Goal: Task Accomplishment & Management: Use online tool/utility

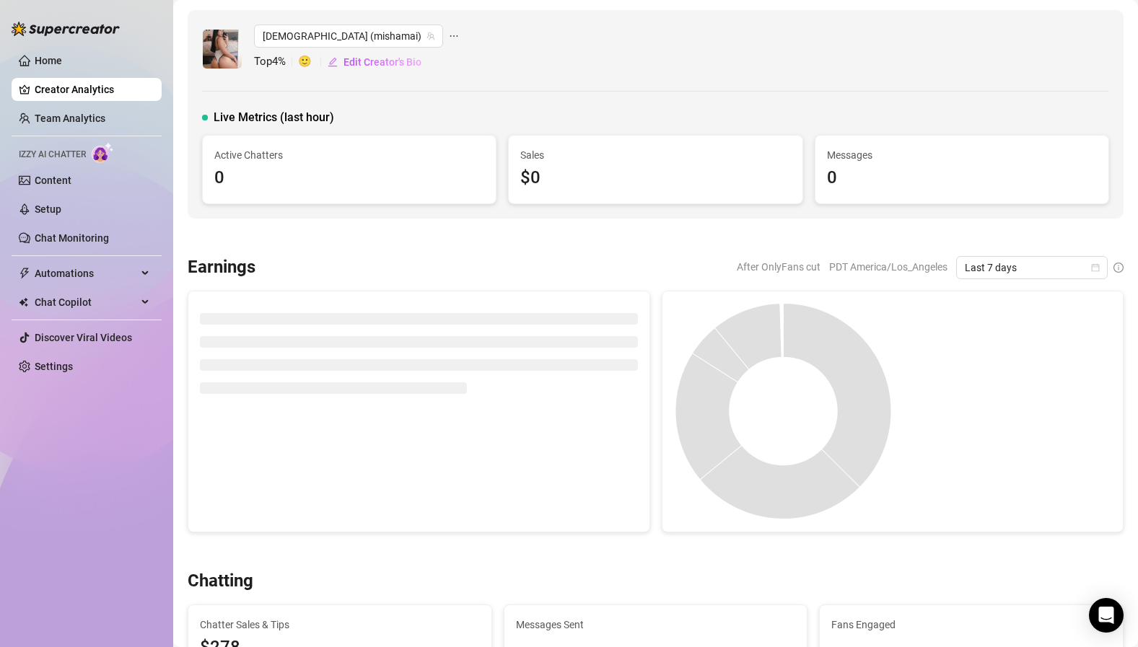
click at [387, 38] on div "[DEMOGRAPHIC_DATA] (mishamai)" at bounding box center [356, 36] width 205 height 23
click at [69, 120] on link "Team Analytics" at bounding box center [70, 119] width 71 height 12
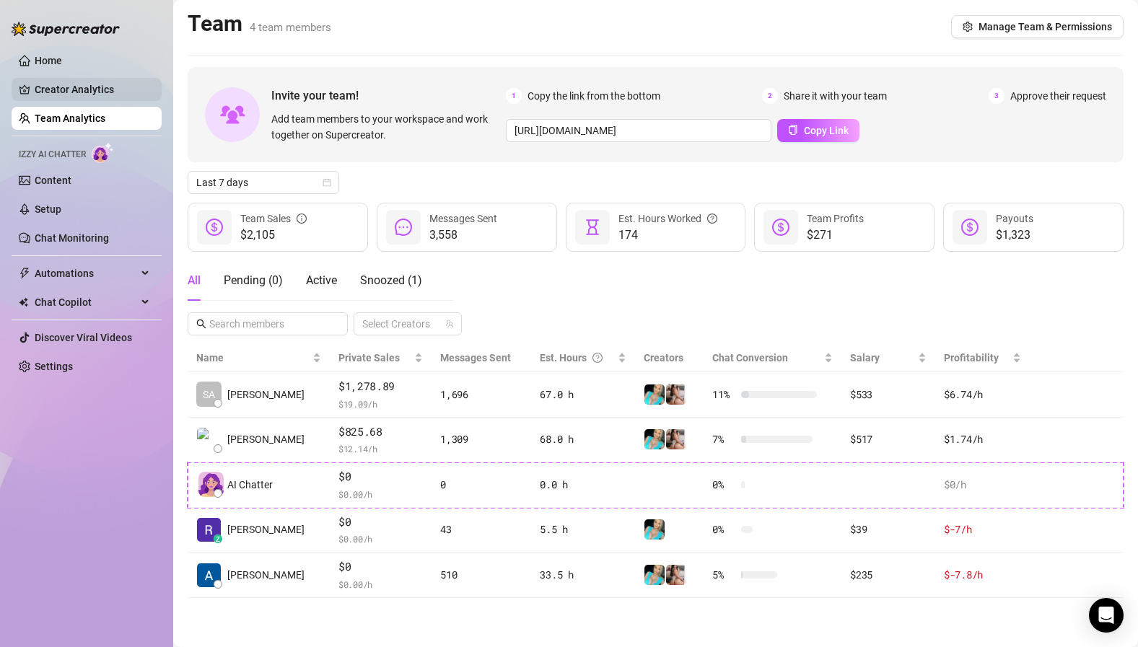
click at [69, 93] on link "Creator Analytics" at bounding box center [92, 89] width 115 height 23
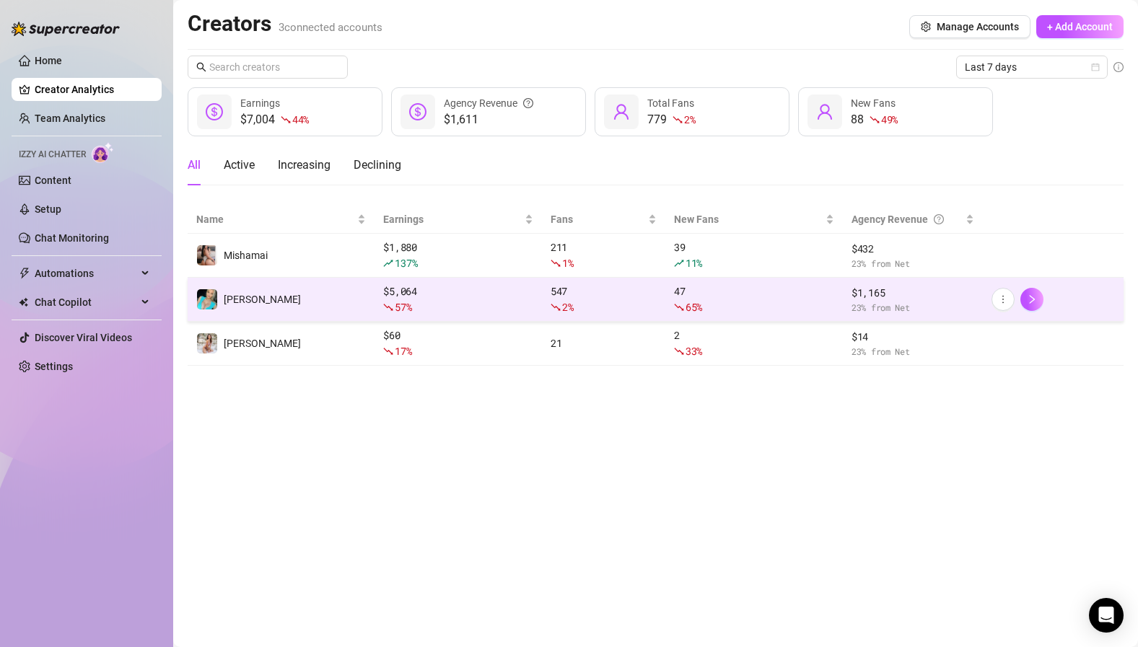
click at [290, 302] on td "[PERSON_NAME]" at bounding box center [281, 300] width 187 height 44
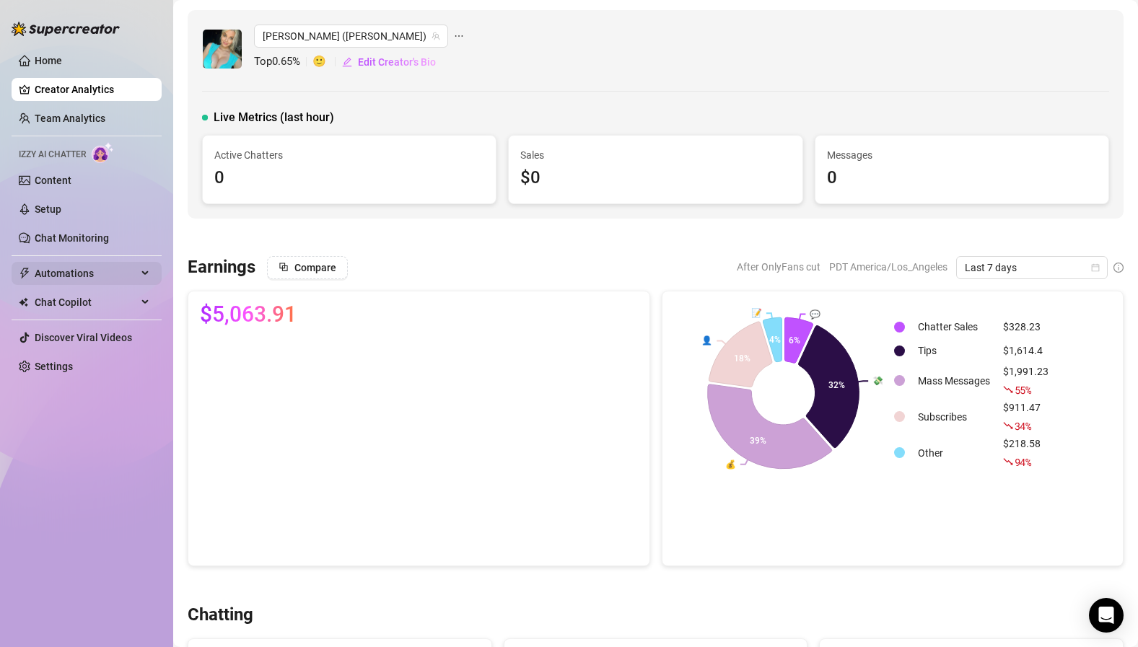
click at [72, 272] on span "Automations" at bounding box center [86, 273] width 102 height 23
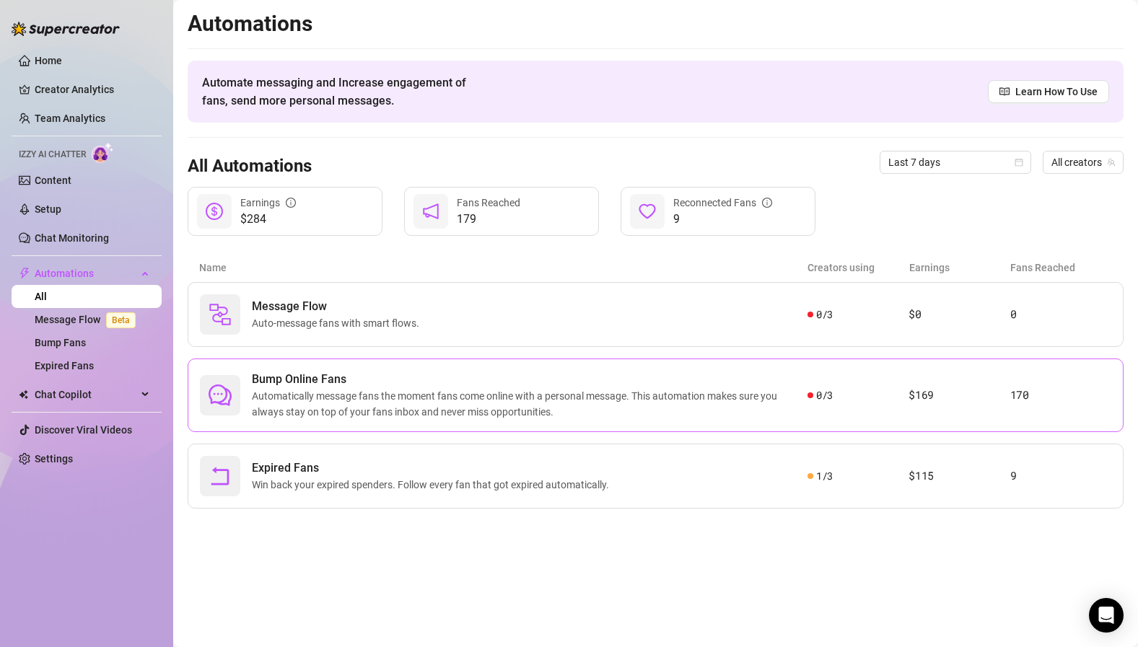
click at [221, 390] on icon "comment" at bounding box center [219, 395] width 23 height 23
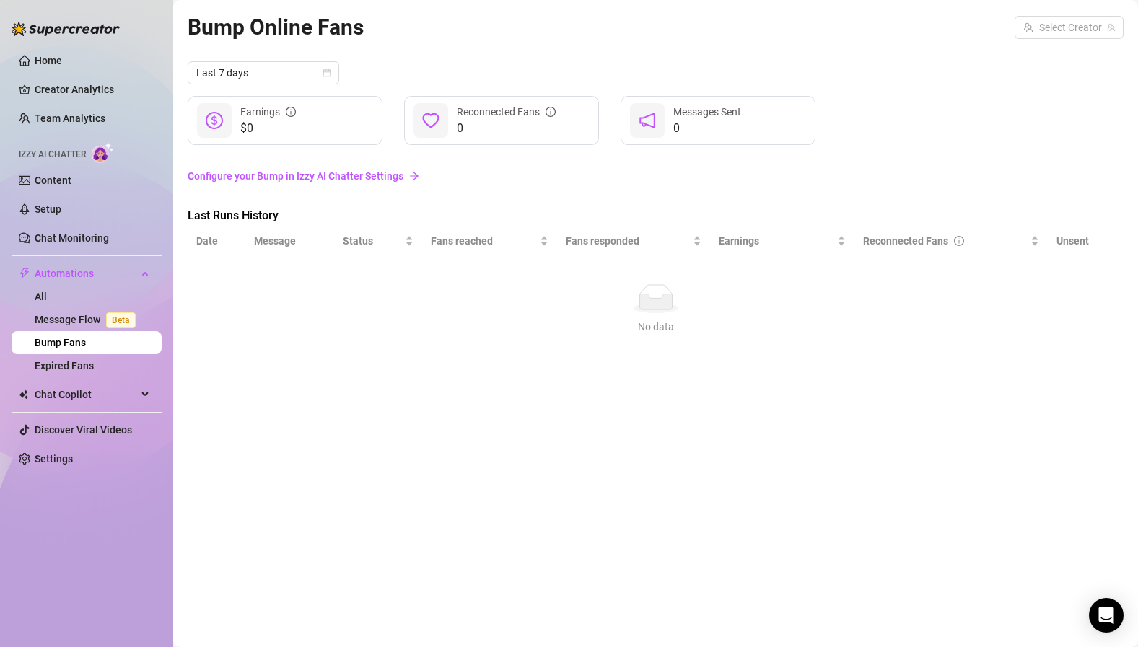
click at [350, 180] on link "Configure your Bump in Izzy AI Chatter Settings" at bounding box center [656, 176] width 936 height 16
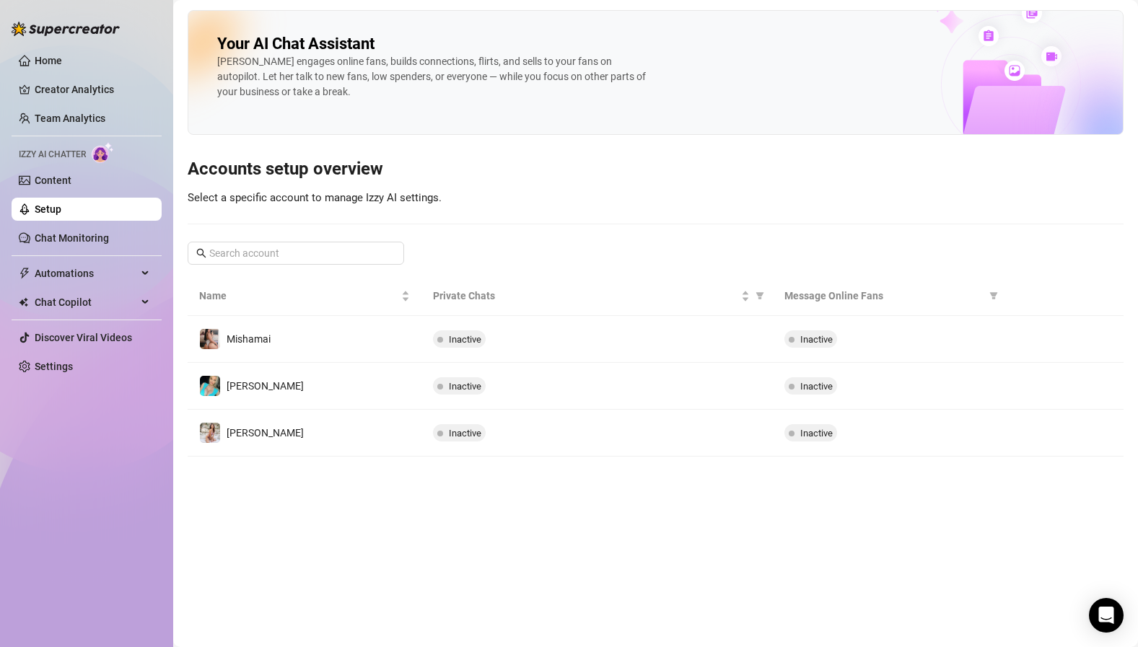
click at [61, 212] on link "Setup" at bounding box center [48, 209] width 27 height 12
click at [69, 272] on span "Automations" at bounding box center [86, 273] width 102 height 23
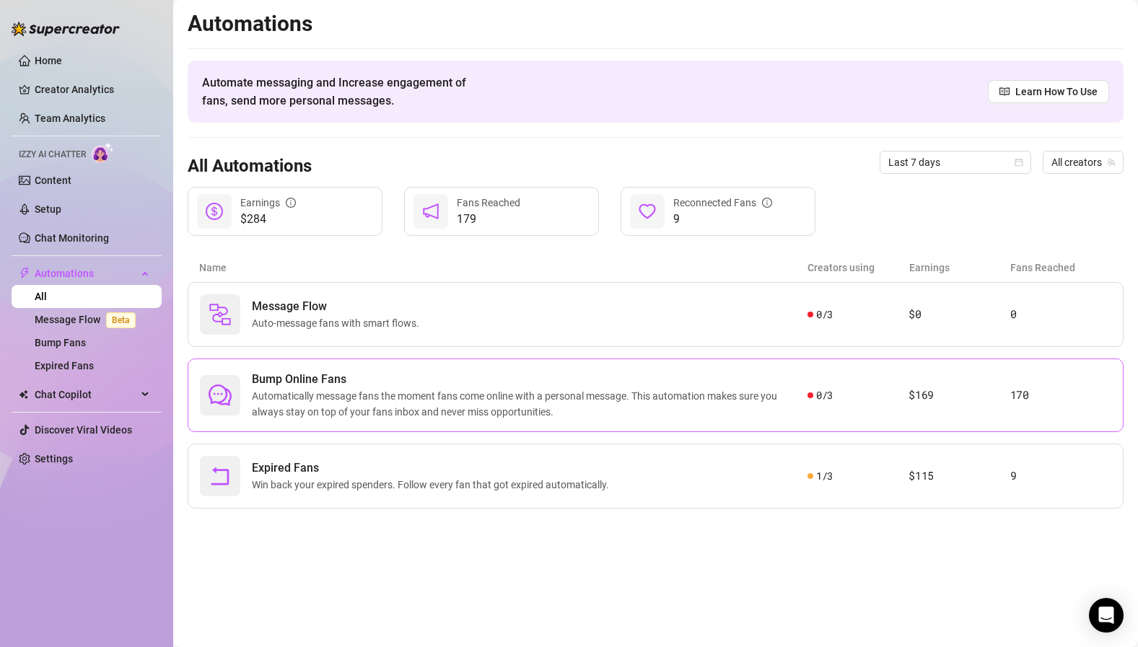
click at [272, 381] on span "Bump Online Fans" at bounding box center [529, 379] width 555 height 17
